Goal: Navigation & Orientation: Find specific page/section

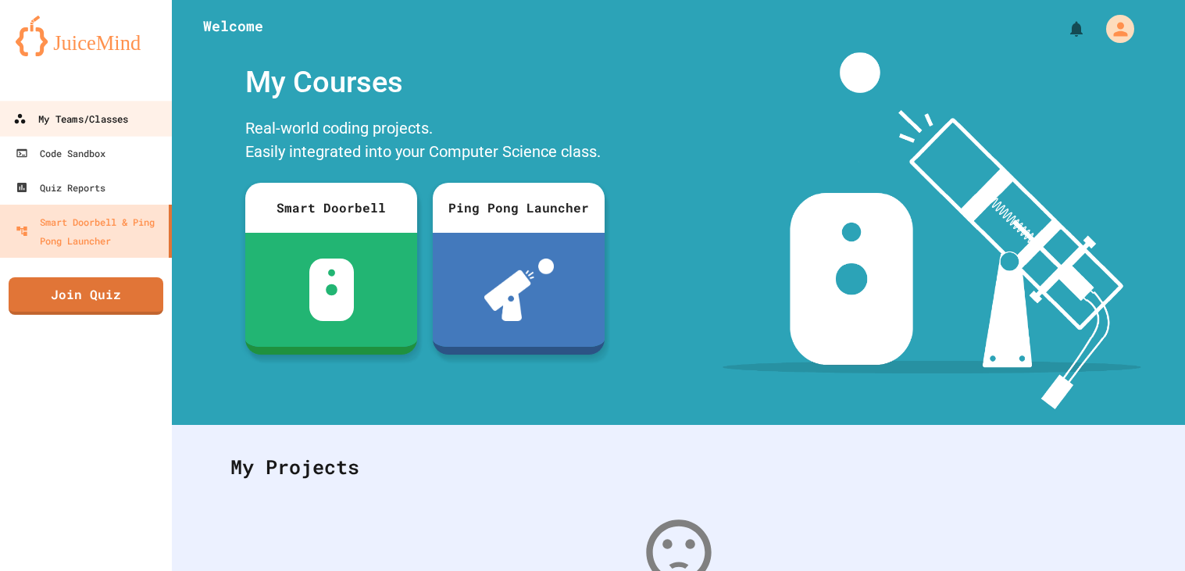
click at [68, 115] on div "My Teams/Classes" at bounding box center [70, 119] width 115 height 20
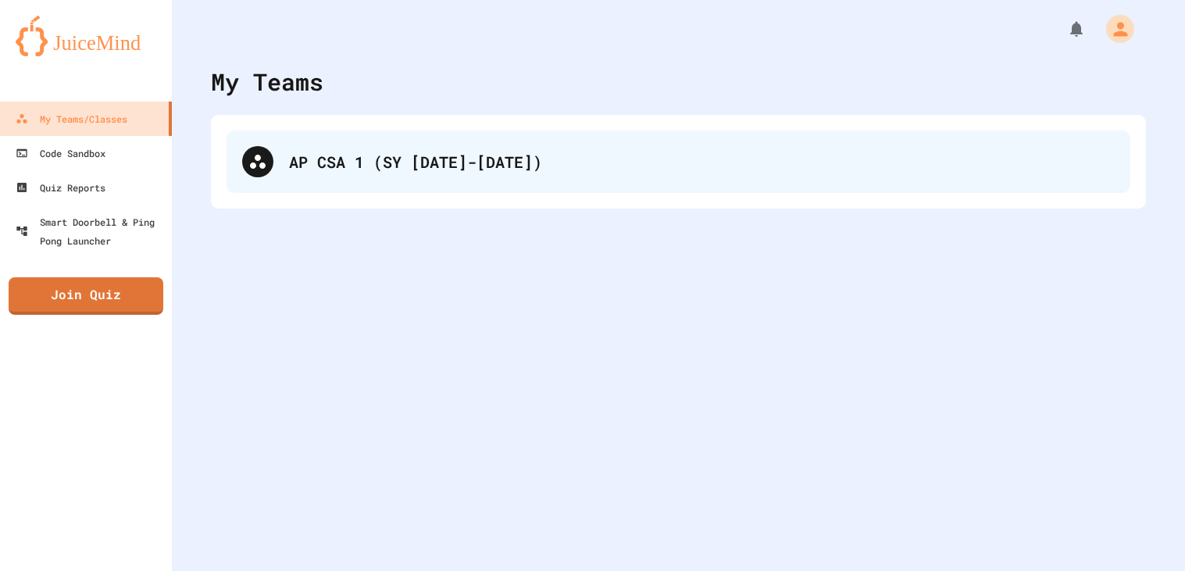
click at [326, 167] on div "AP CSA 1 (SY [DATE]-[DATE])" at bounding box center [701, 161] width 825 height 23
